Goal: Book appointment/travel/reservation

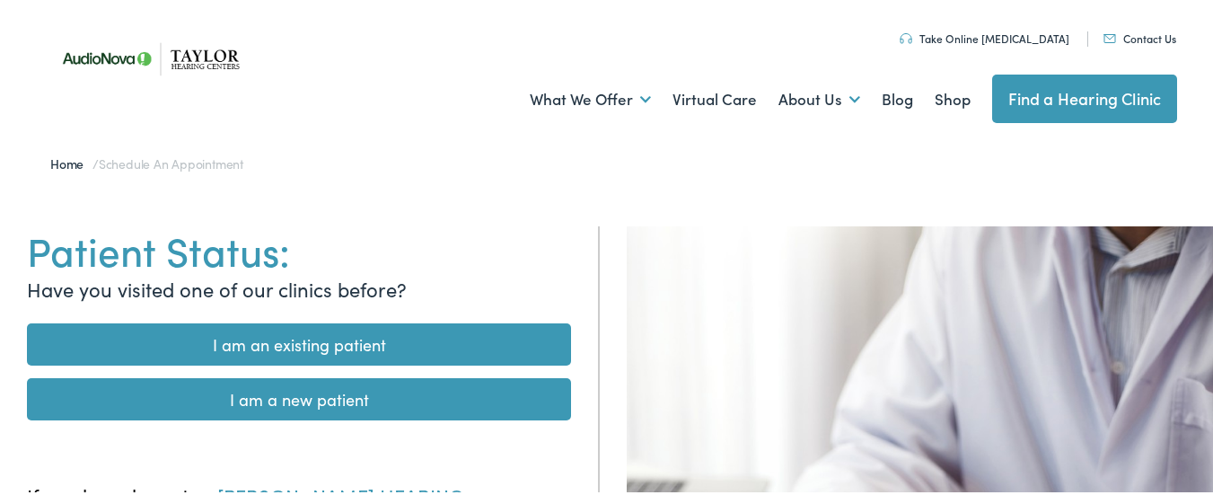
click at [378, 333] on link "I am an existing patient" at bounding box center [299, 341] width 544 height 42
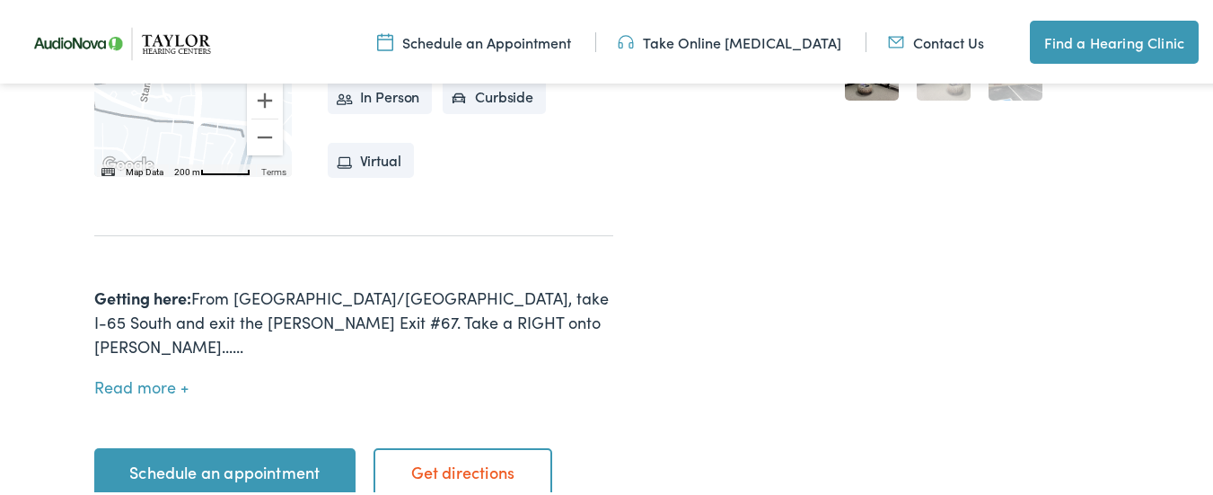
scroll to position [689, 0]
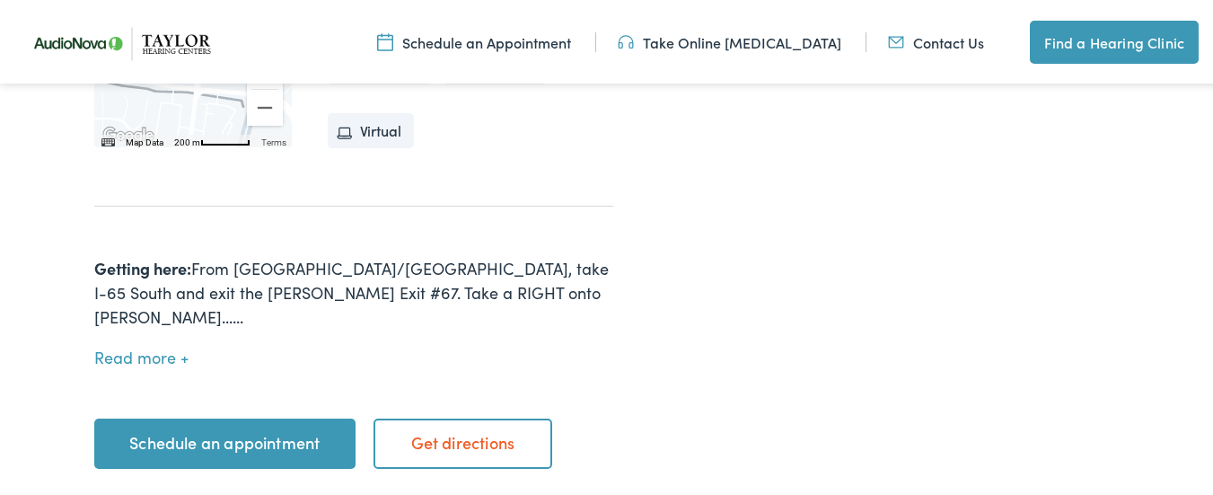
click at [239, 416] on link "Schedule an appointment" at bounding box center [224, 441] width 261 height 50
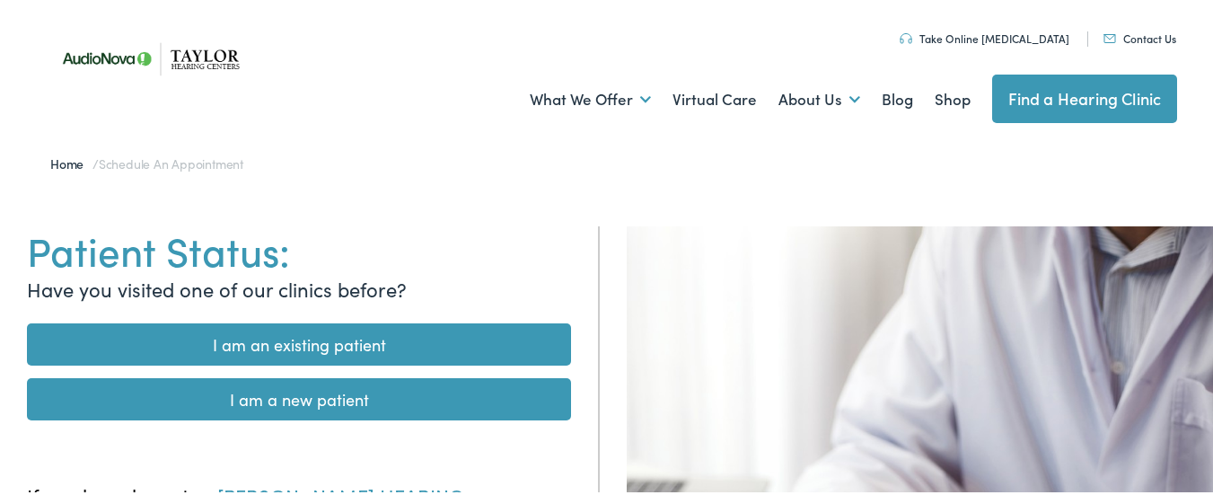
click at [349, 339] on link "I am an existing patient" at bounding box center [299, 341] width 544 height 42
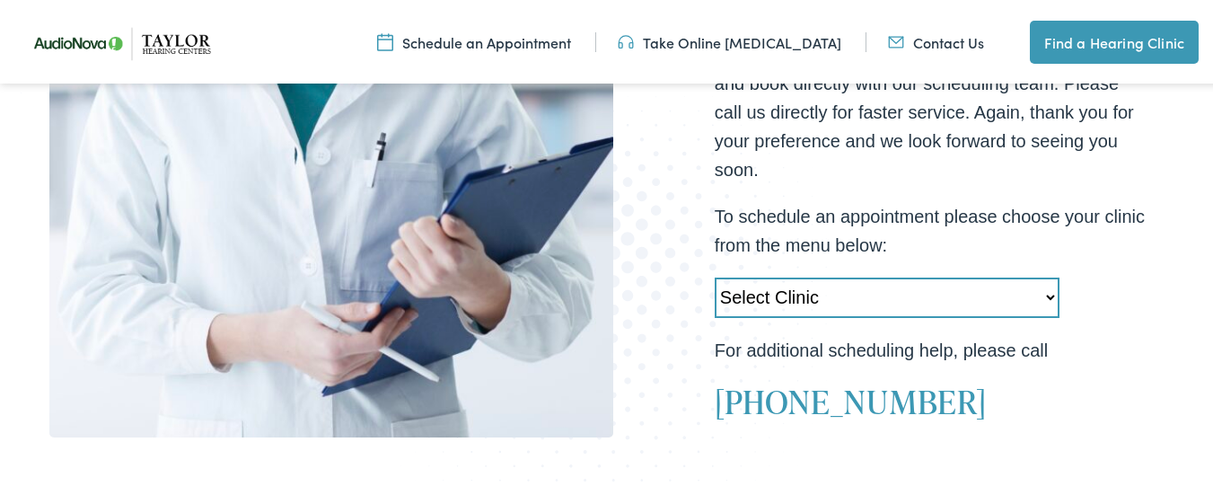
scroll to position [513, 0]
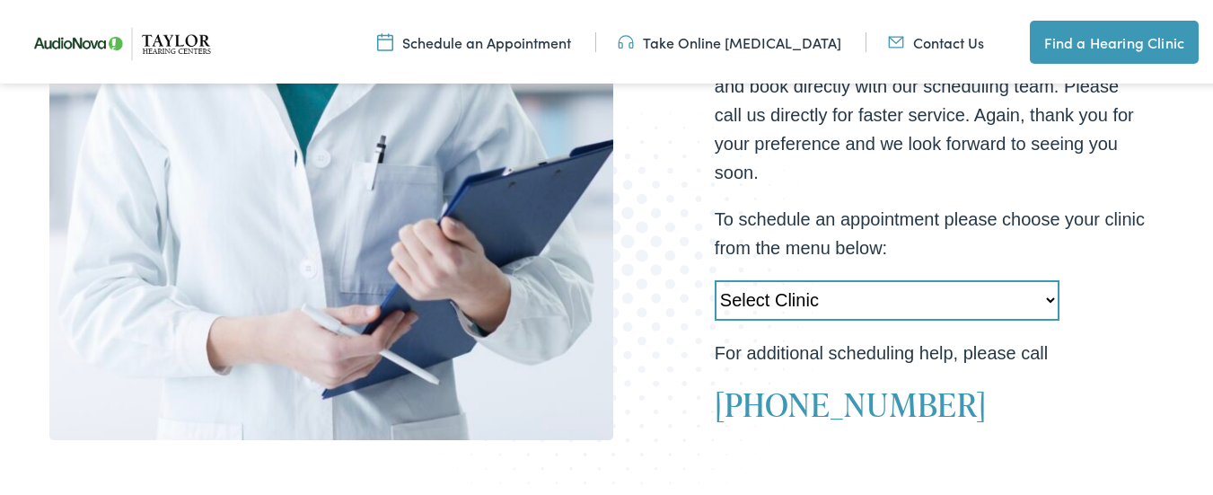
click at [963, 306] on select "Select Clinic [GEOGRAPHIC_DATA]-[GEOGRAPHIC_DATA]-AudioNova [GEOGRAPHIC_DATA][P…" at bounding box center [887, 297] width 345 height 40
